Goal: Task Accomplishment & Management: Contribute content

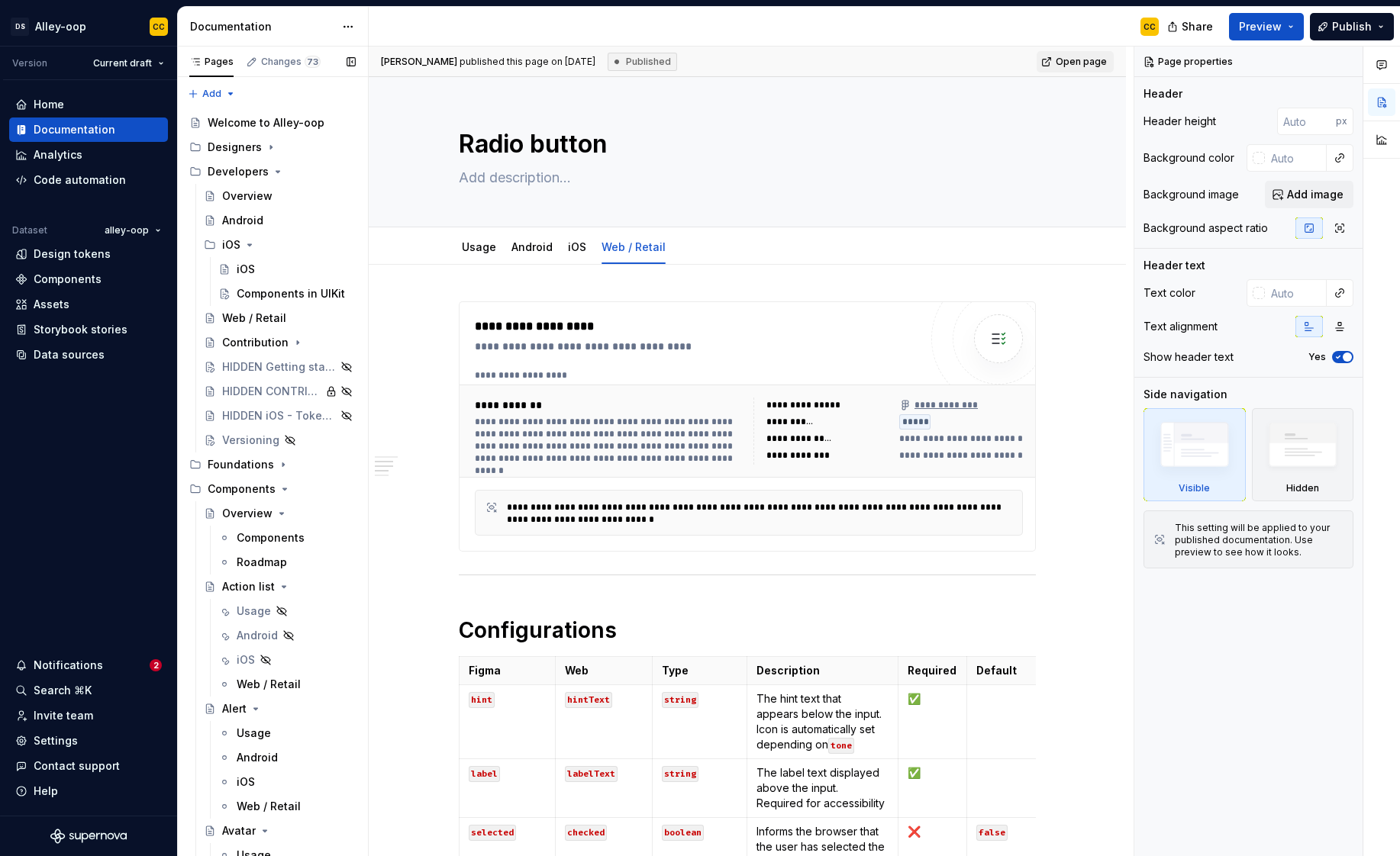
scroll to position [946, 0]
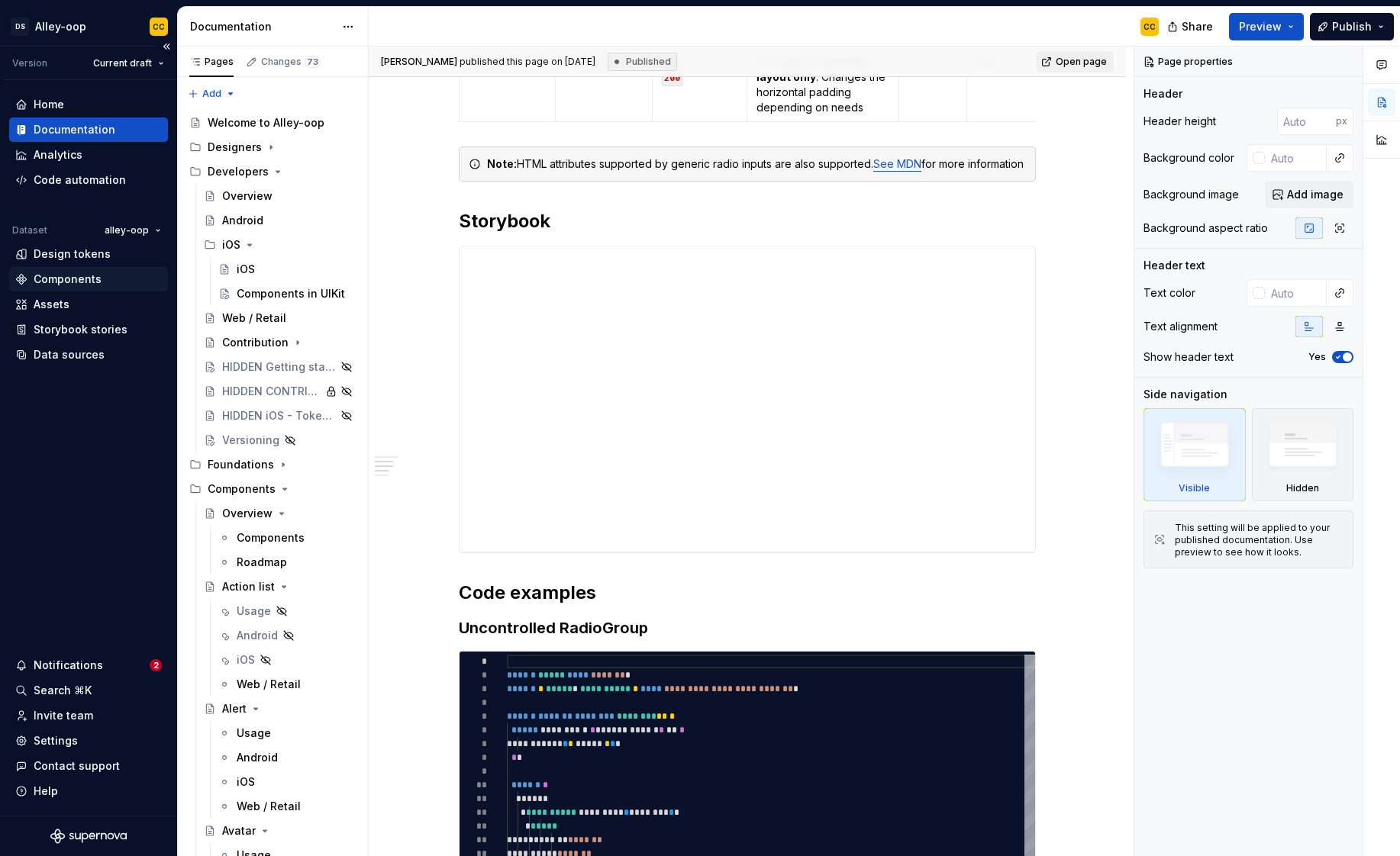
click at [91, 283] on div "Components" at bounding box center [67, 279] width 68 height 15
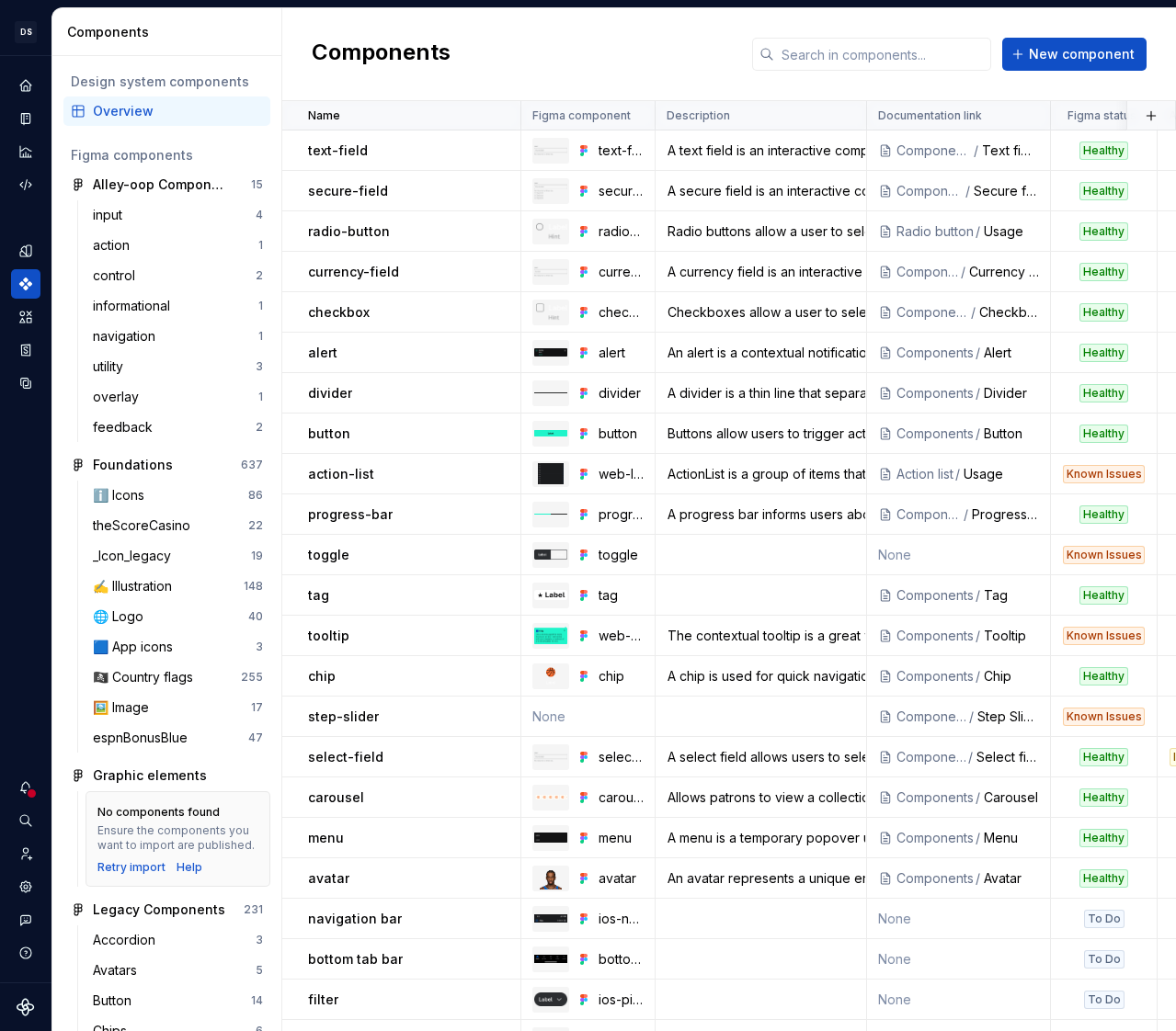
drag, startPoint x: -12, startPoint y: 159, endPoint x: -147, endPoint y: 170, distance: 135.4
click at [0, 170] on html "[PERSON_NAME]-oop CC Dataset alley-oop Components Design system components Over…" at bounding box center [588, 515] width 1176 height 1031
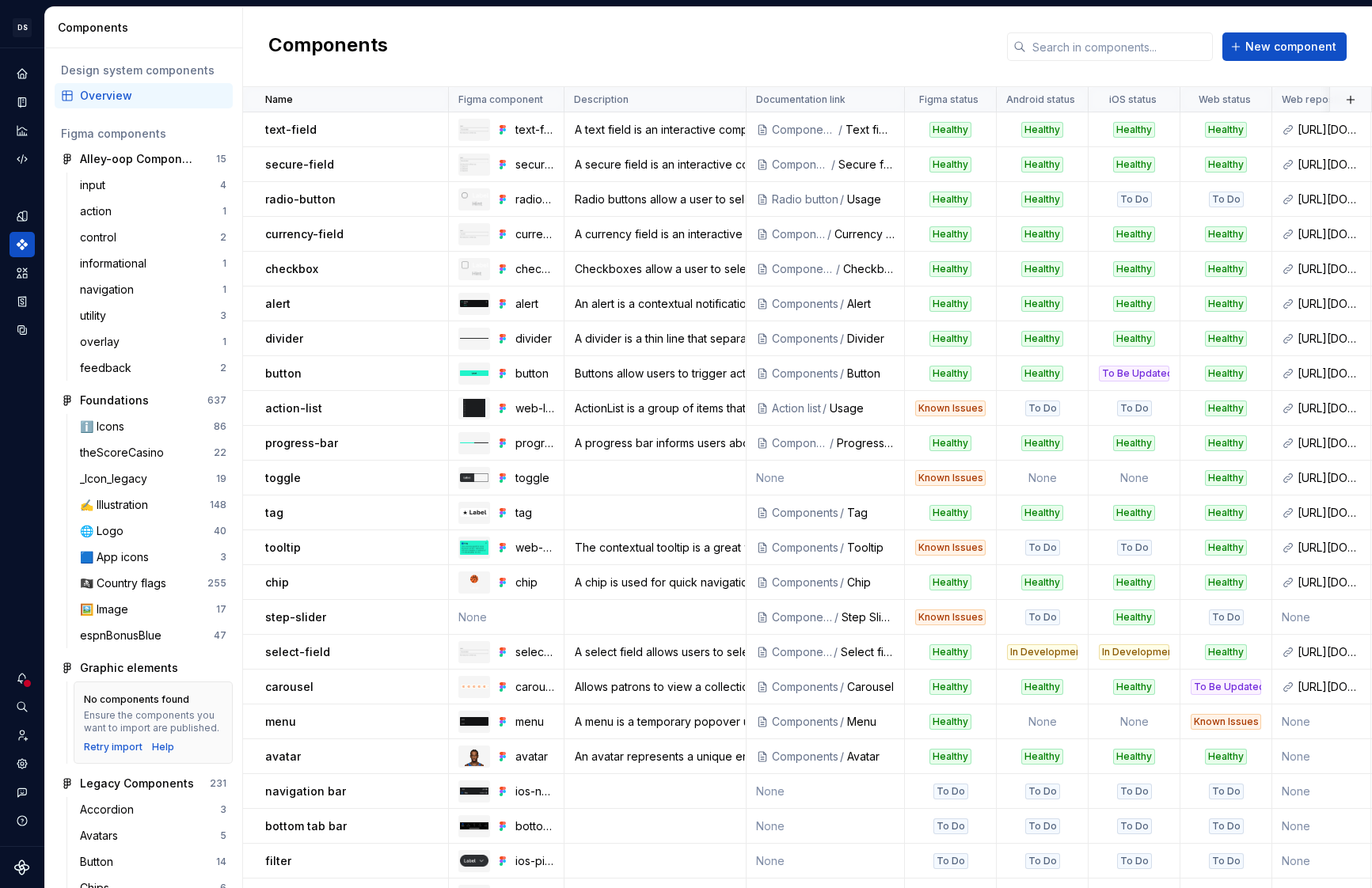
click at [435, 63] on div "Components New component" at bounding box center [807, 47] width 1129 height 80
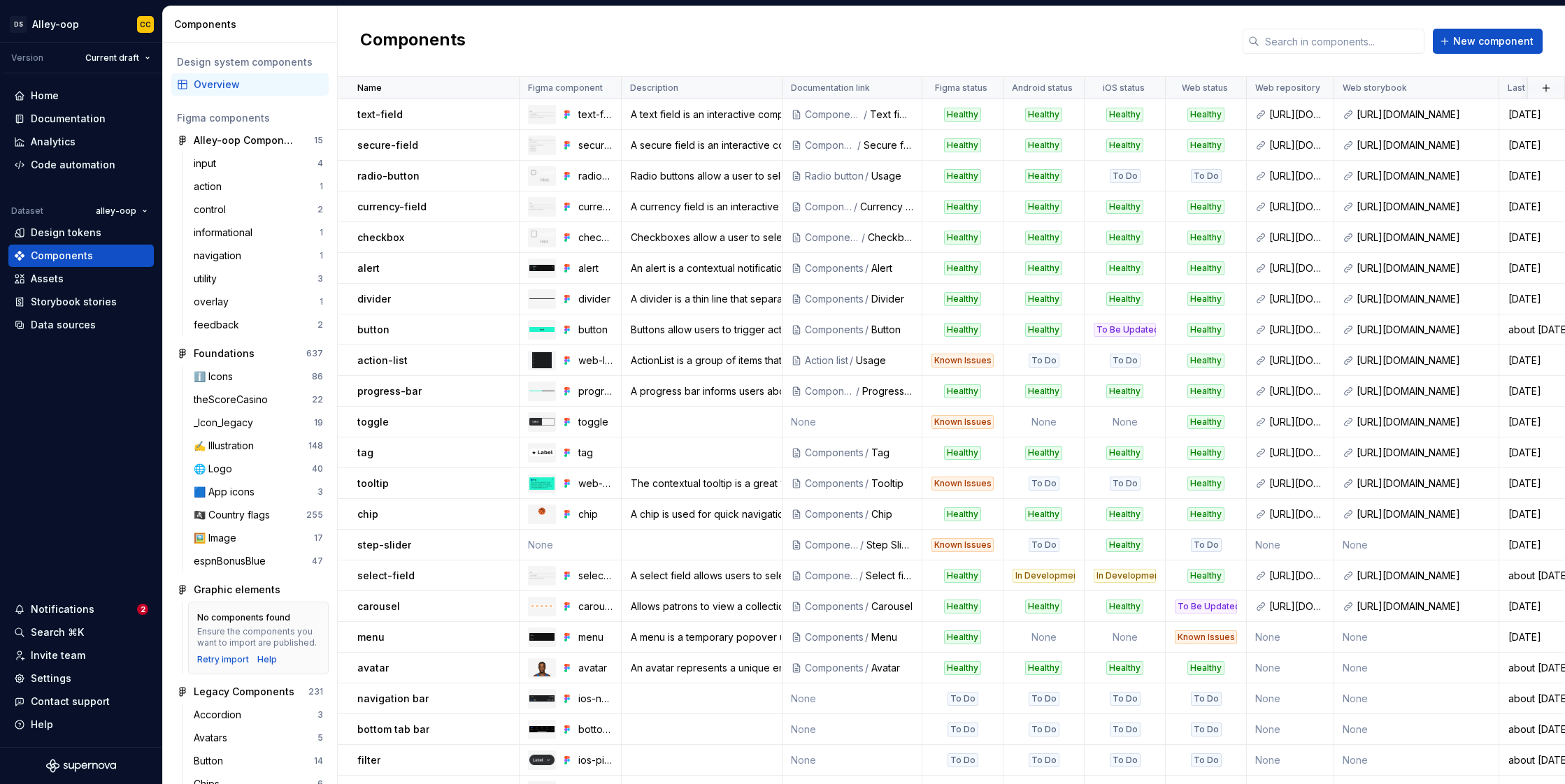
click at [1111, 53] on div "Components New component" at bounding box center [951, 41] width 1227 height 71
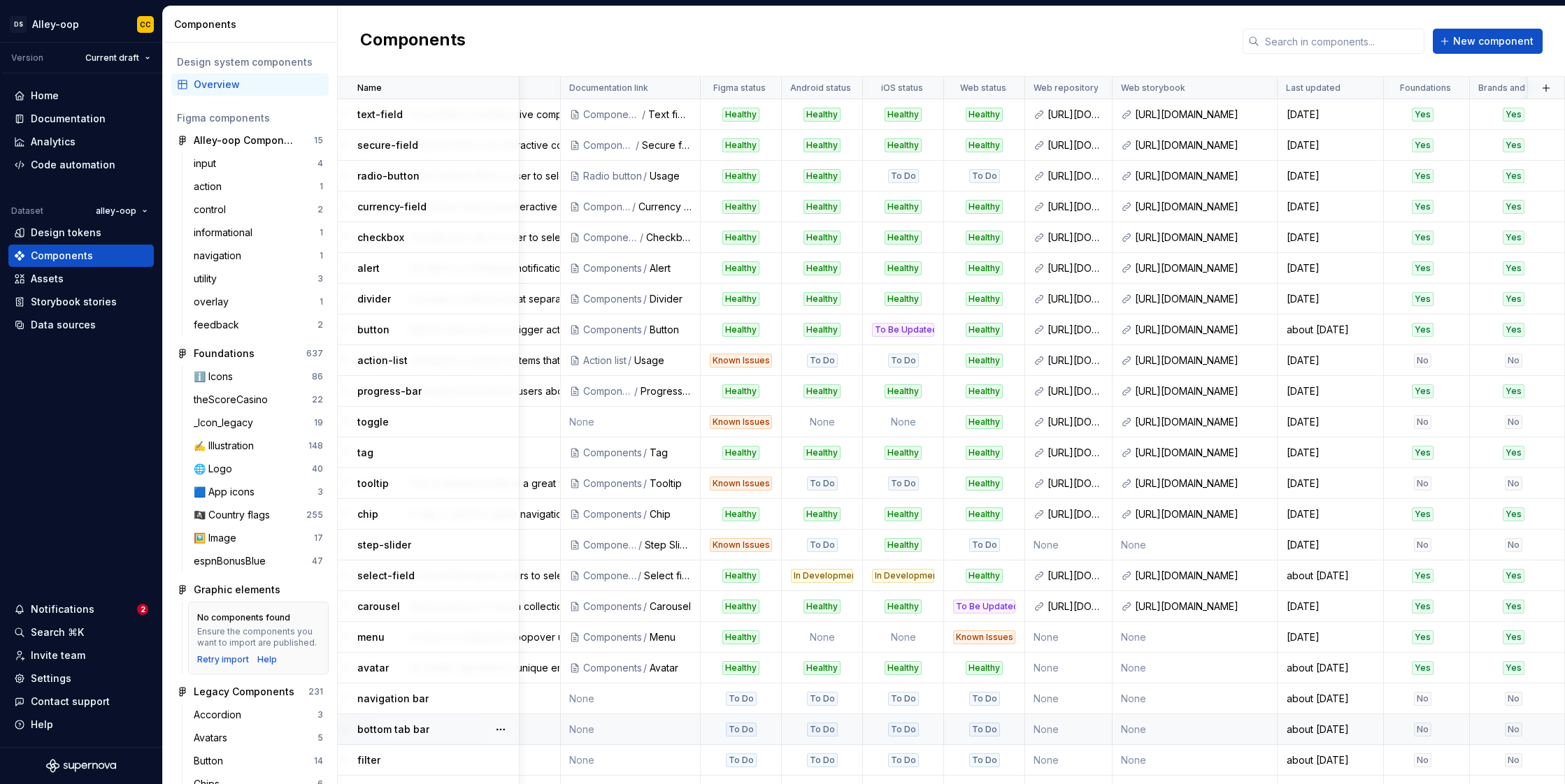
scroll to position [0, 419]
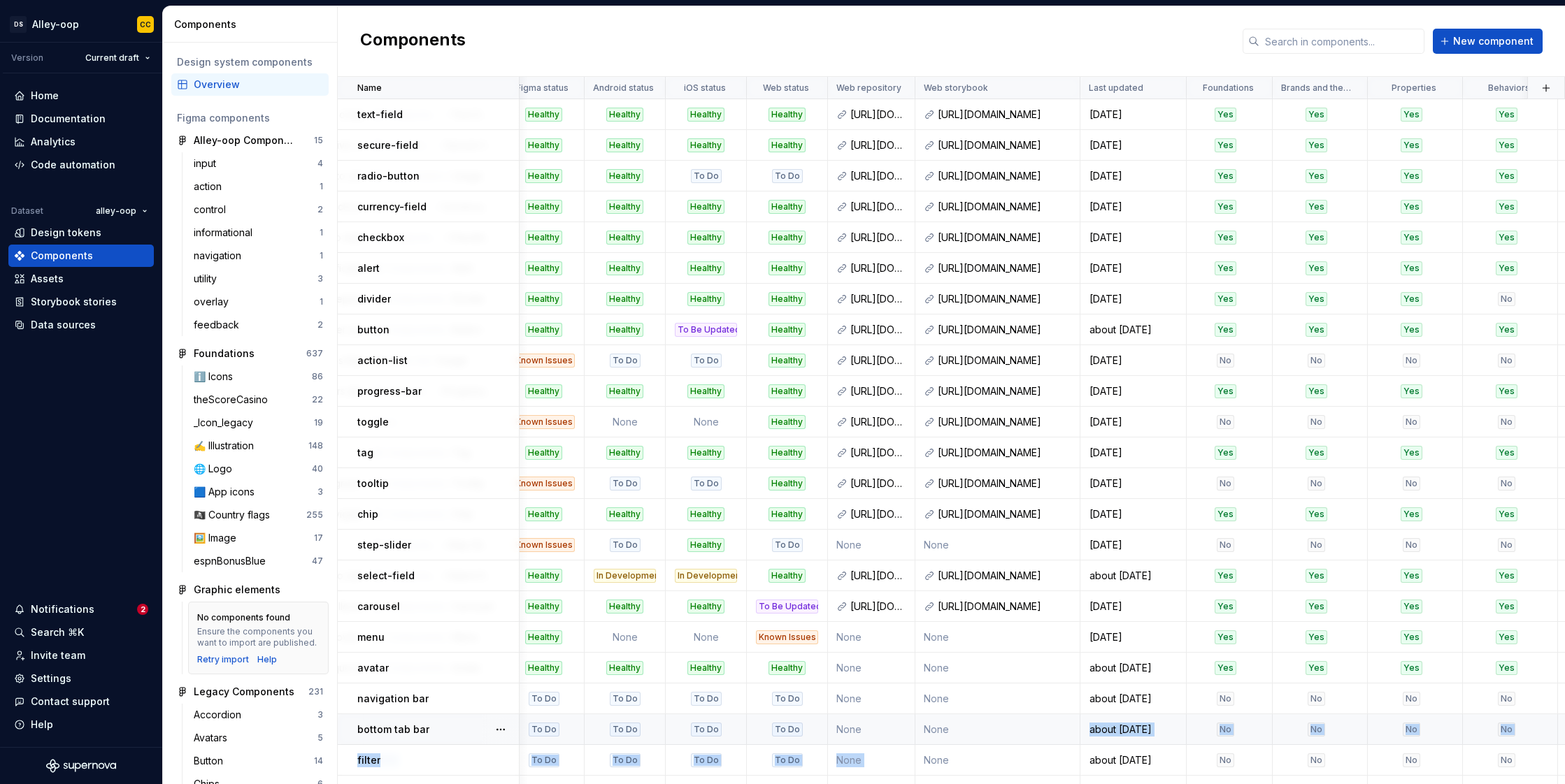
click at [1007, 729] on tbody "text-field text-field A text field is an interactive component that allows user…" at bounding box center [1030, 653] width 2224 height 1107
drag, startPoint x: 1041, startPoint y: 722, endPoint x: 1098, endPoint y: 713, distance: 57.7
click at [1095, 713] on tbody "text-field text-field A text field is an interactive component that allows user…" at bounding box center [1030, 653] width 2224 height 1107
click at [1099, 713] on td "about [DATE]" at bounding box center [1133, 699] width 107 height 31
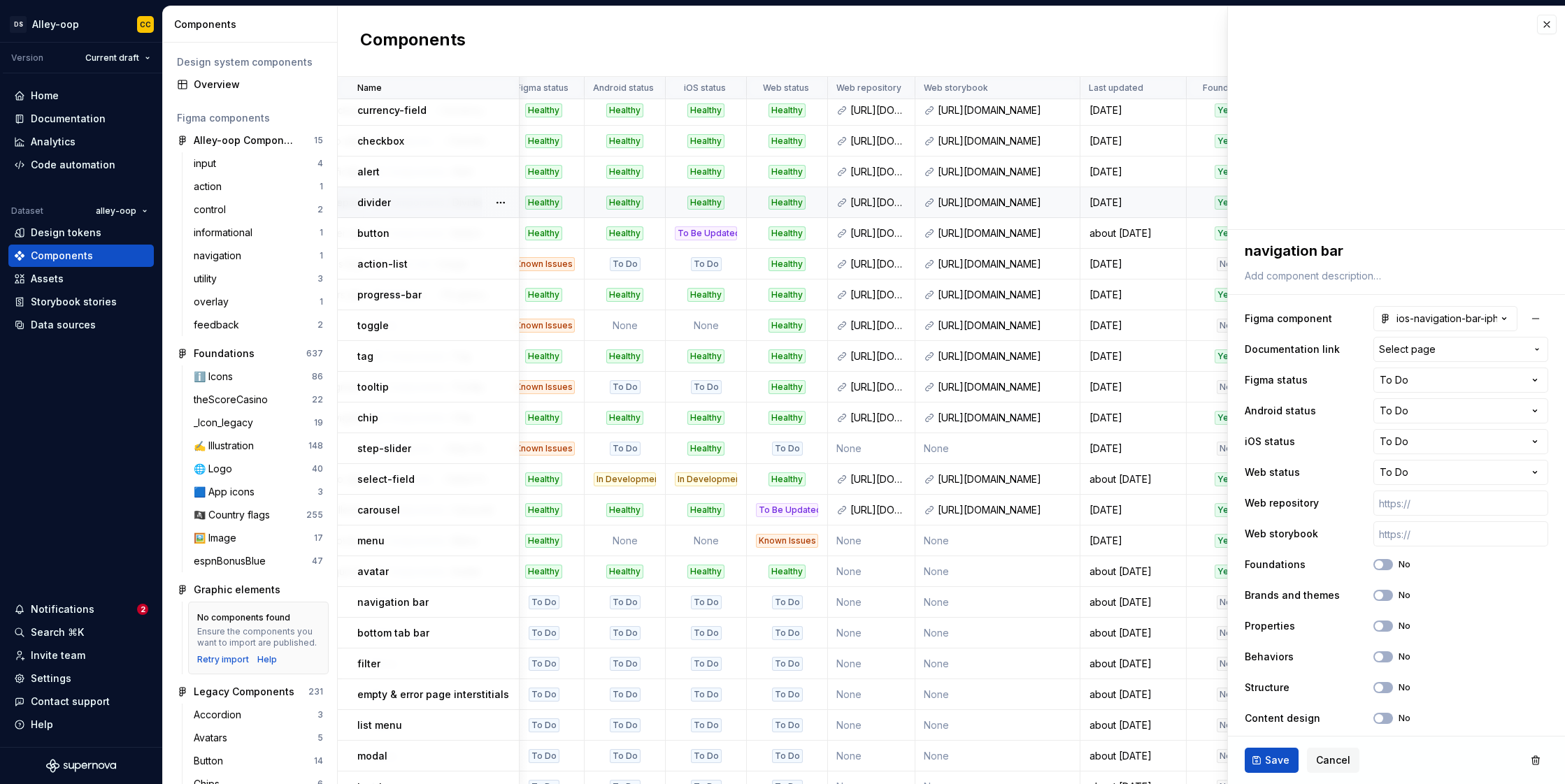
scroll to position [0, 419]
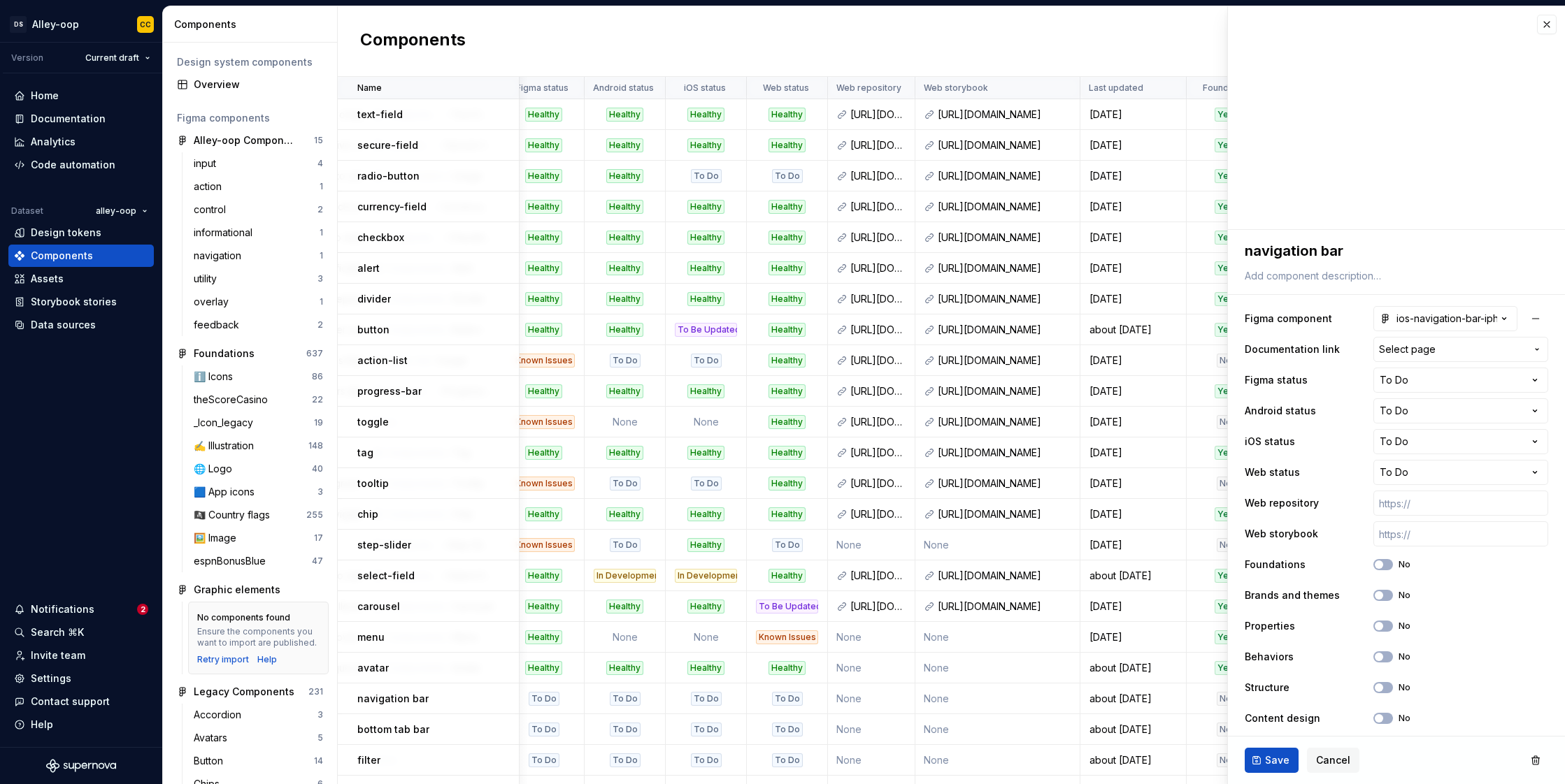
type textarea "*"
click at [1282, 23] on button "button" at bounding box center [1547, 25] width 20 height 20
click at [1282, 20] on button "button" at bounding box center [1547, 25] width 20 height 20
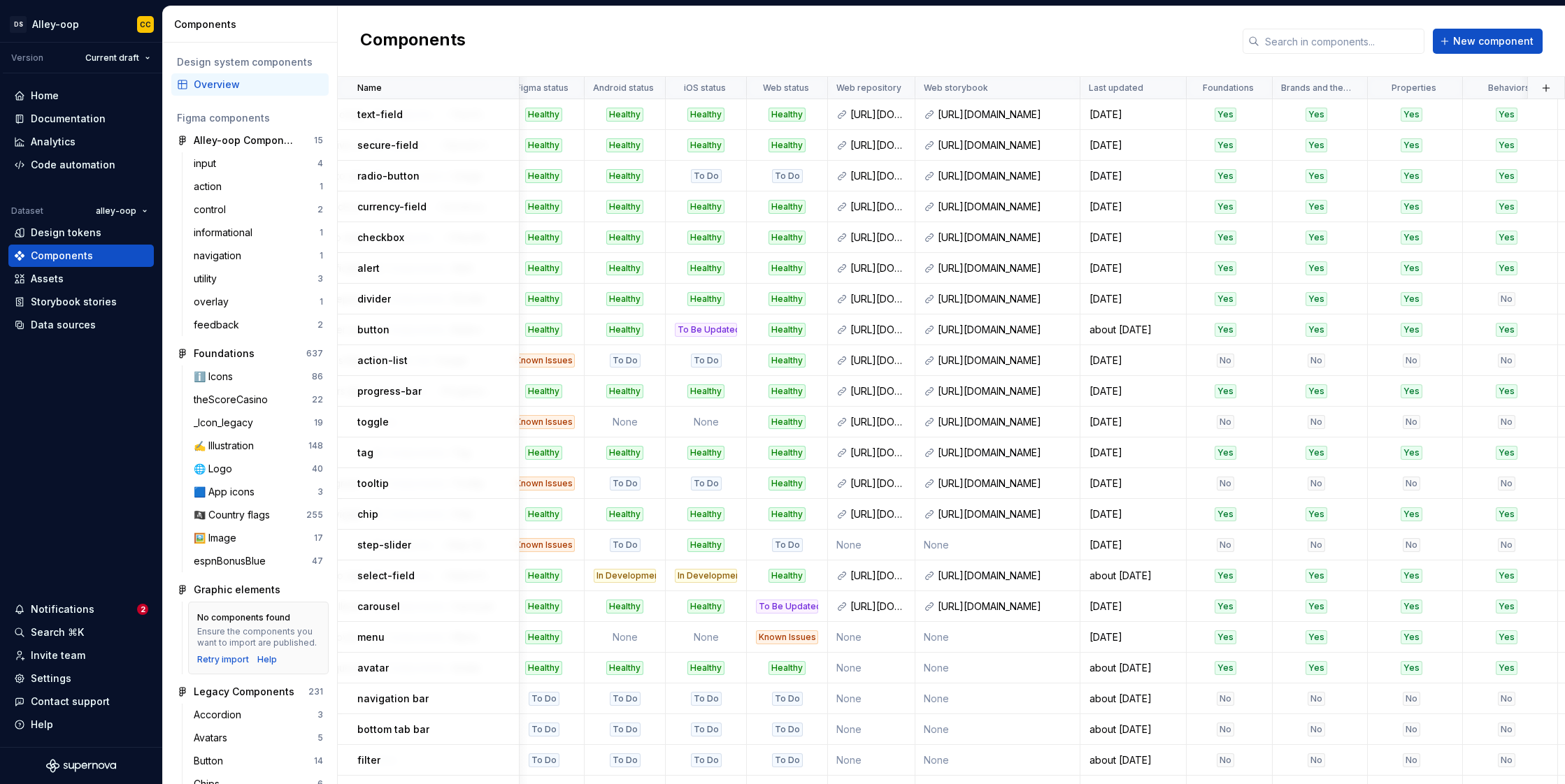
click at [1030, 43] on div "Components New component" at bounding box center [951, 41] width 1227 height 71
